Goal: Task Accomplishment & Management: Use online tool/utility

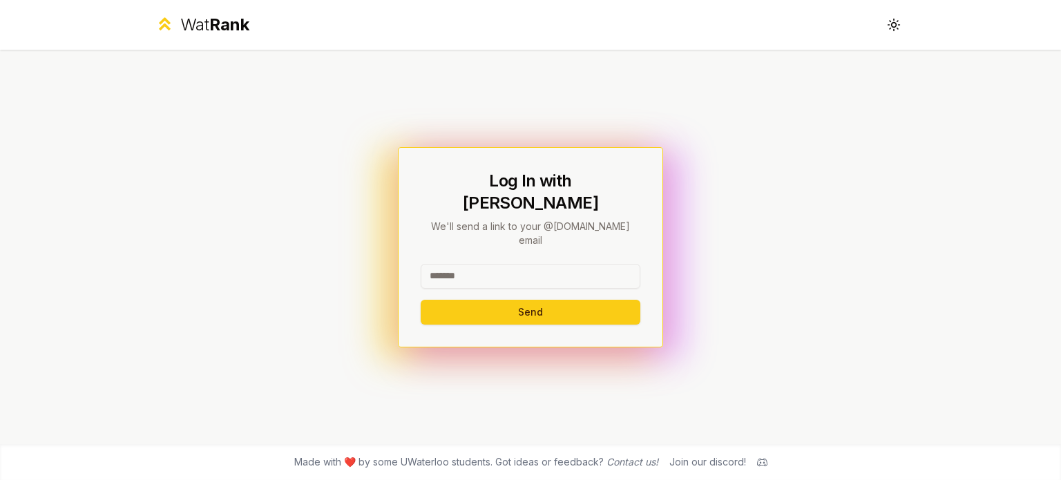
click at [449, 265] on input at bounding box center [531, 276] width 220 height 25
type input "*******"
click at [454, 300] on button "Send" at bounding box center [531, 312] width 220 height 25
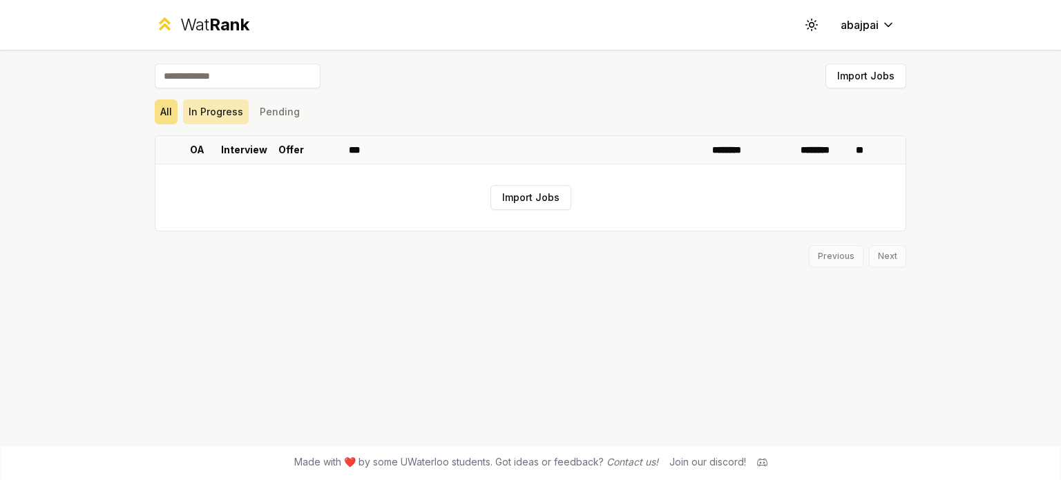
click at [229, 117] on button "In Progress" at bounding box center [216, 111] width 66 height 25
click at [162, 118] on button "All" at bounding box center [166, 111] width 23 height 25
click at [498, 195] on button "Import Jobs" at bounding box center [530, 197] width 81 height 25
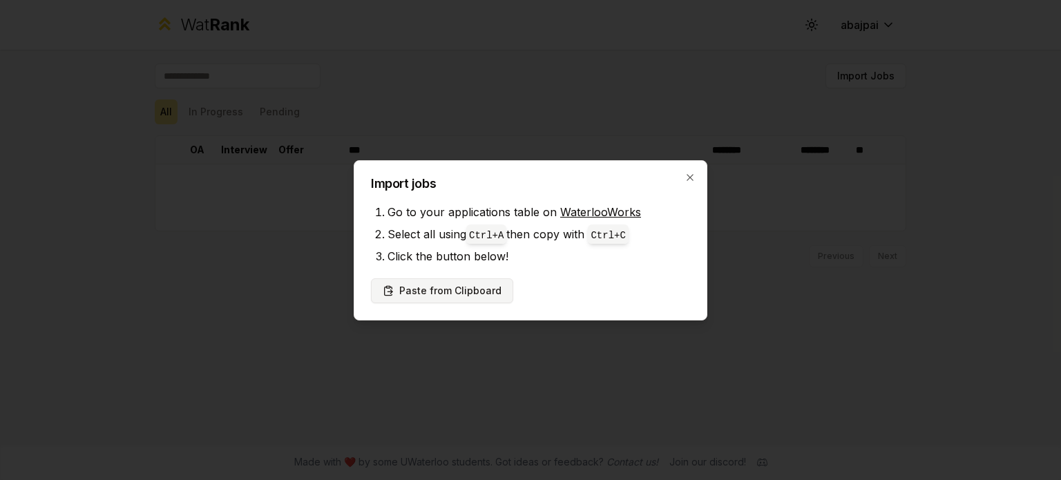
click at [470, 295] on button "Paste from Clipboard" at bounding box center [442, 290] width 142 height 25
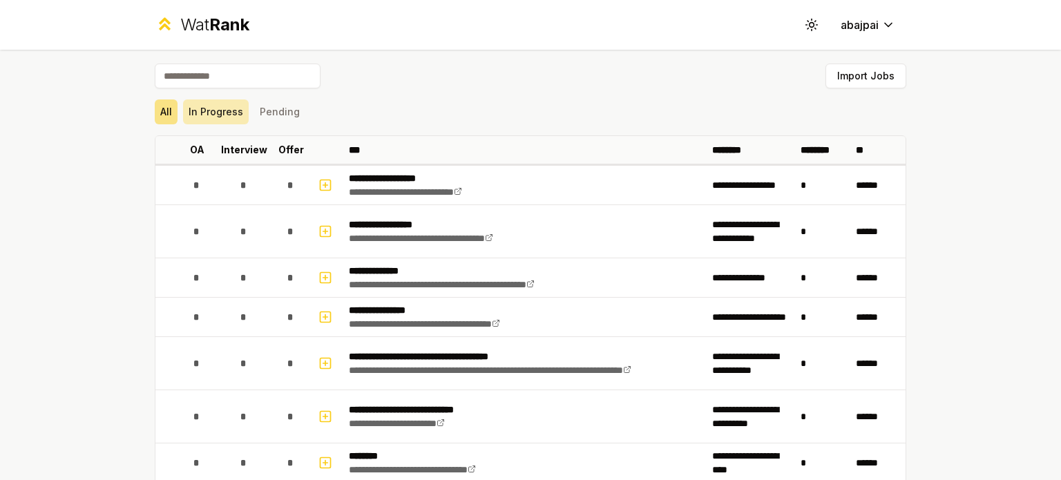
click at [227, 124] on button "In Progress" at bounding box center [216, 111] width 66 height 25
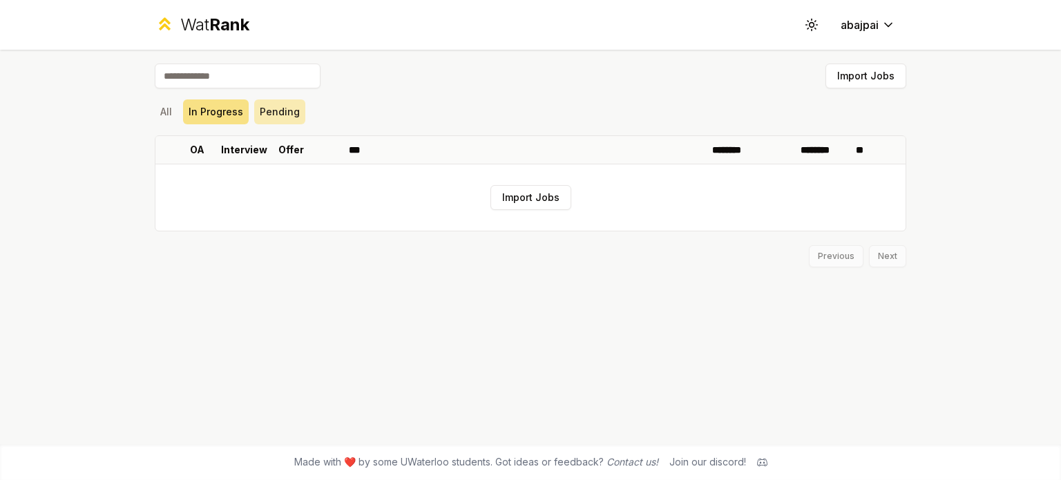
click at [283, 114] on button "Pending" at bounding box center [279, 111] width 51 height 25
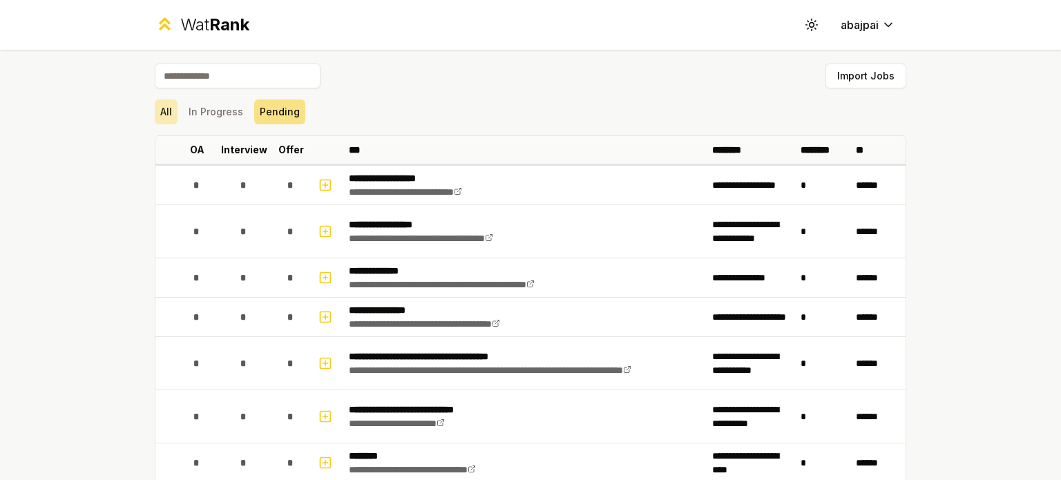
click at [161, 113] on button "All" at bounding box center [166, 111] width 23 height 25
click at [285, 104] on button "Pending" at bounding box center [279, 111] width 51 height 25
